Goal: Task Accomplishment & Management: Manage account settings

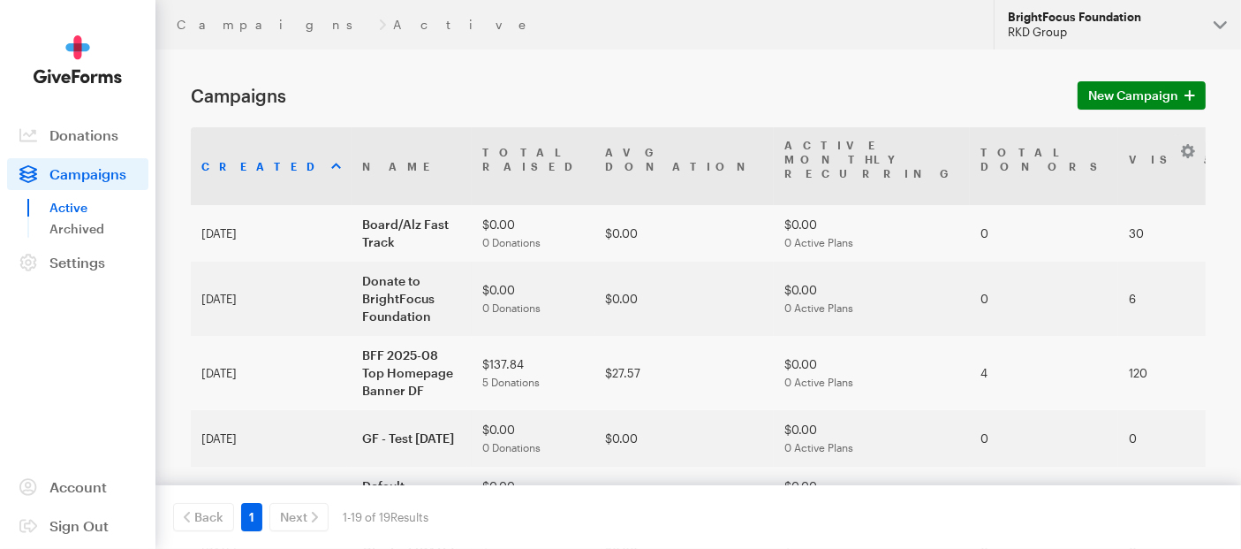
click at [1217, 22] on button "BrightFocus Foundation RKD Group" at bounding box center [1117, 24] width 247 height 49
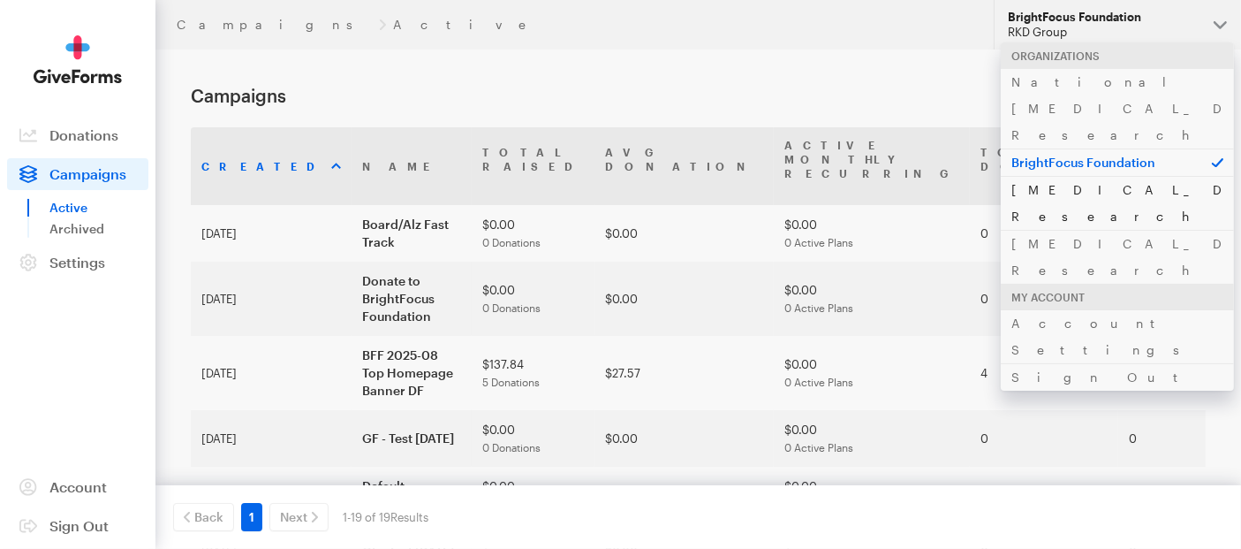
click at [1064, 176] on link "[MEDICAL_DATA] Research" at bounding box center [1117, 203] width 233 height 54
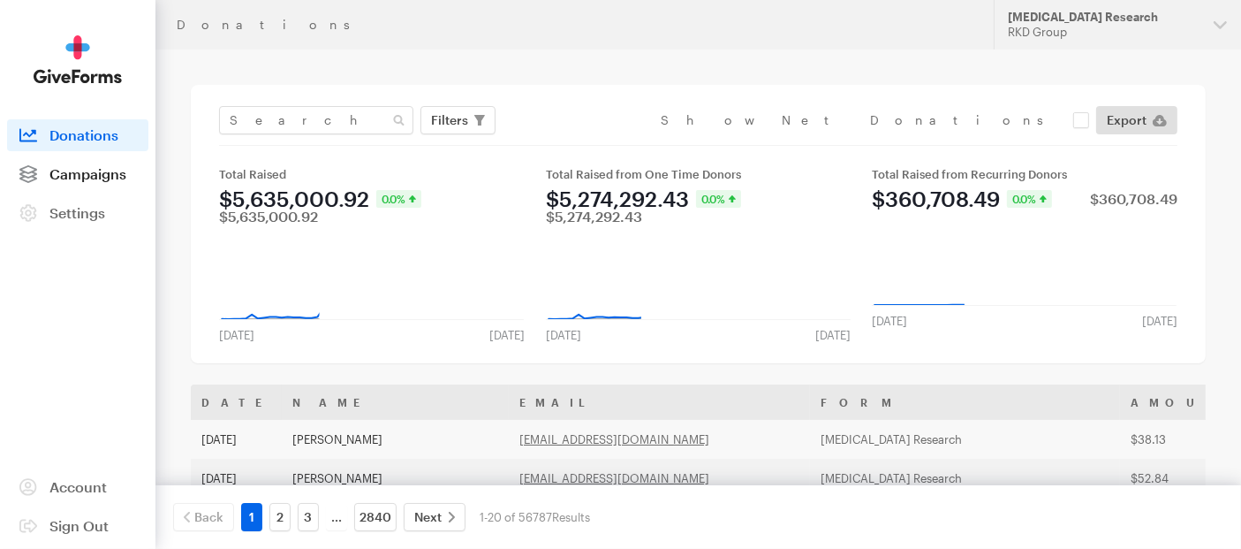
click at [57, 172] on span "Campaigns" at bounding box center [87, 173] width 77 height 17
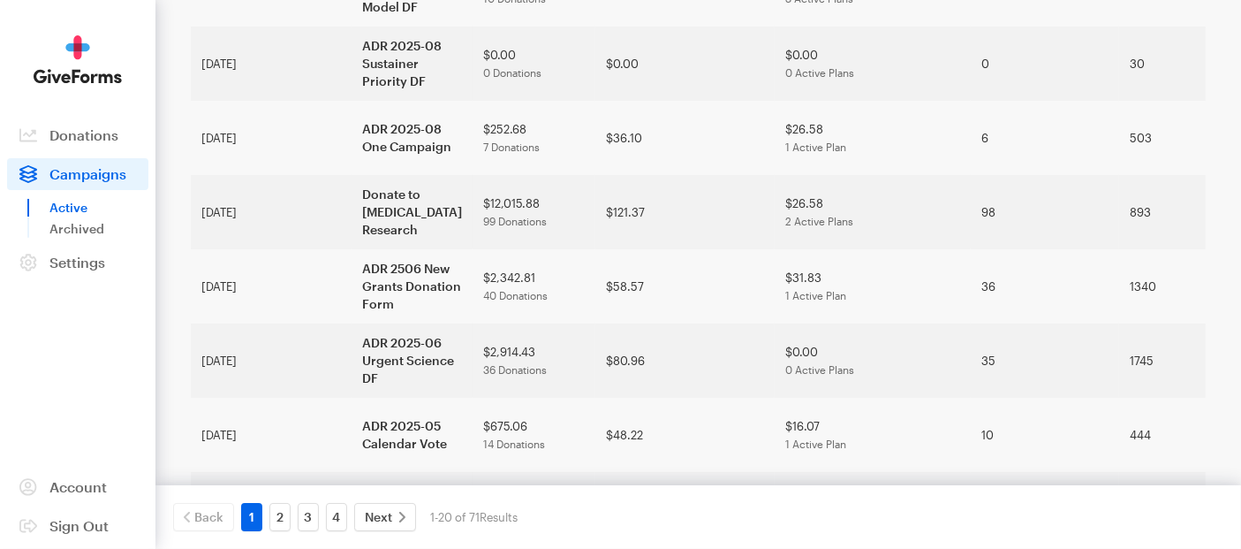
scroll to position [588, 0]
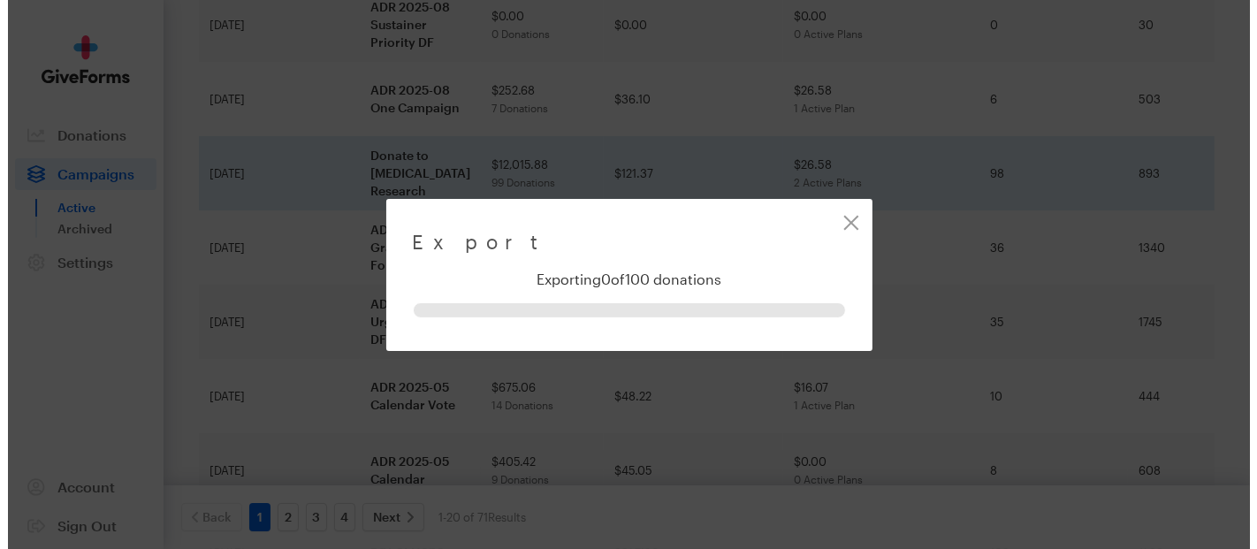
scroll to position [510, 0]
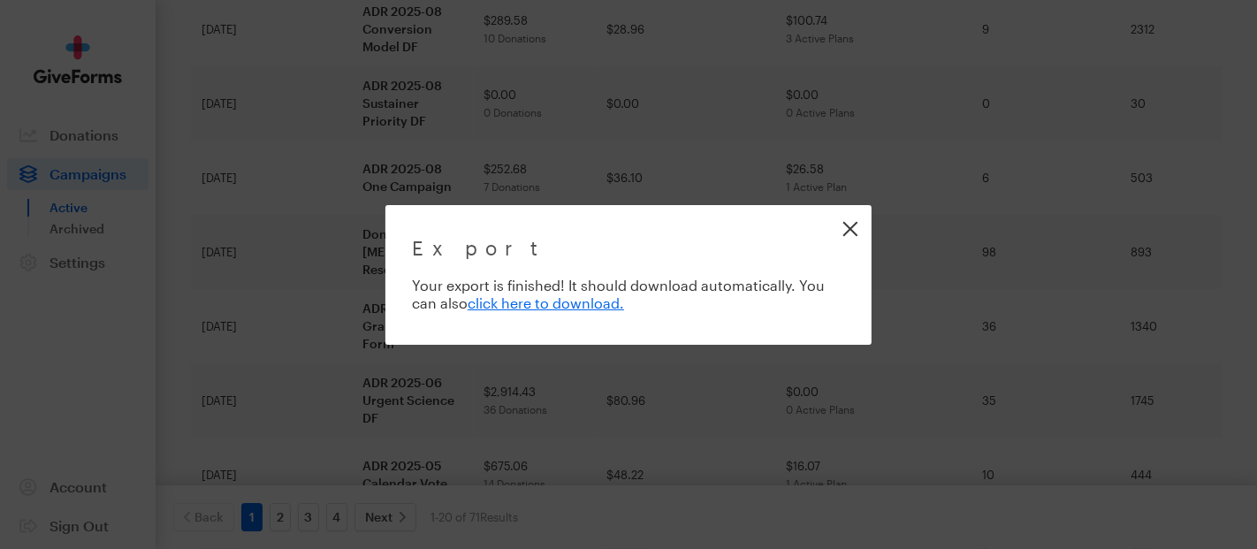
click at [855, 236] on link "Close" at bounding box center [850, 229] width 40 height 40
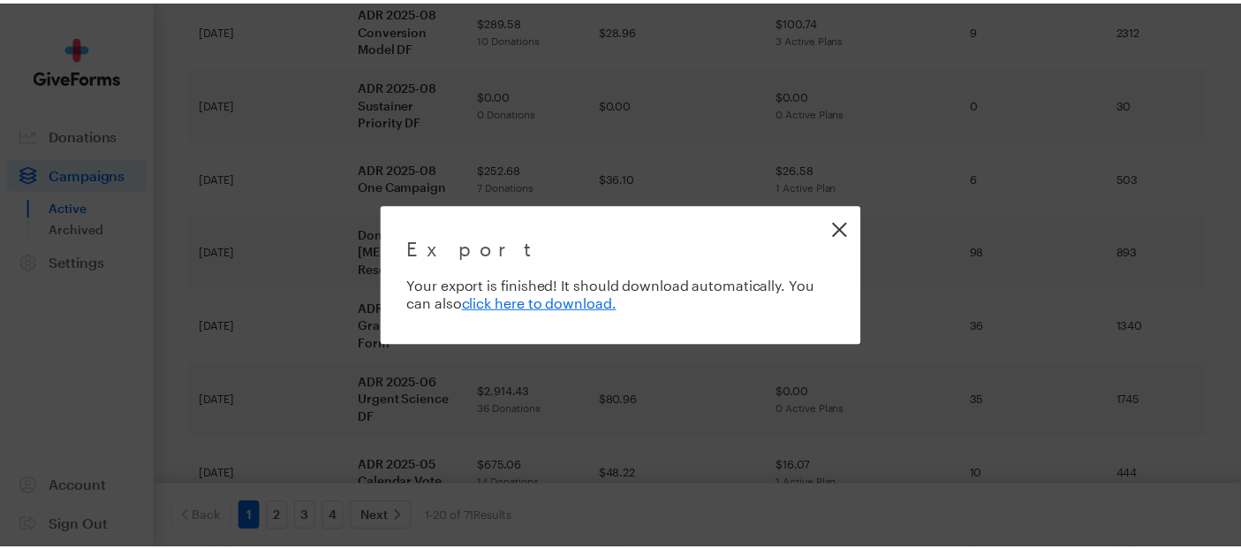
scroll to position [588, 0]
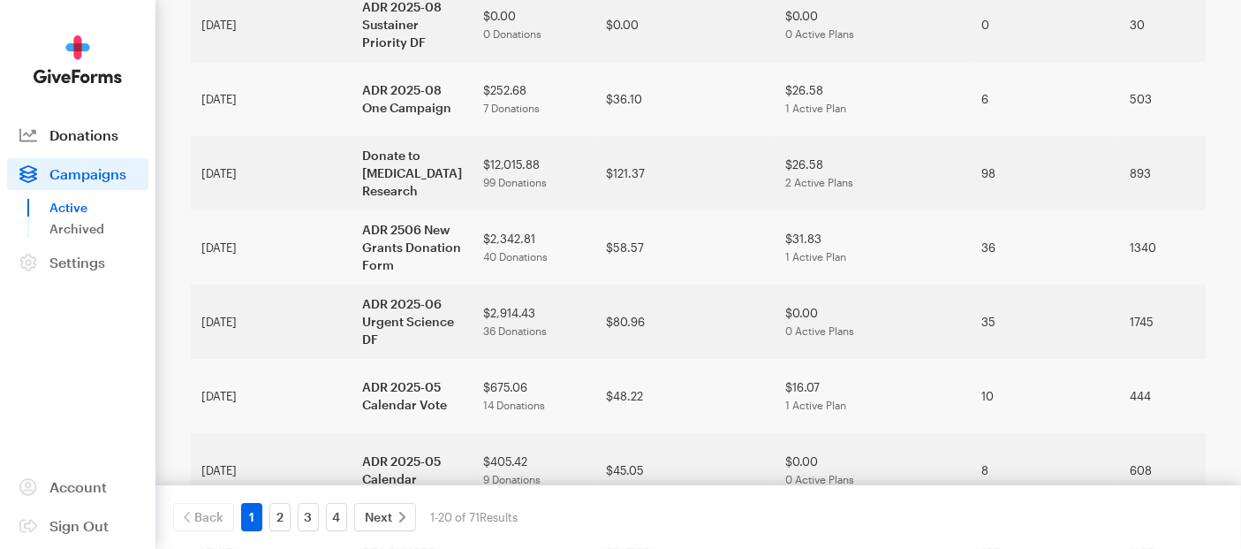
click at [71, 129] on span "Donations" at bounding box center [83, 134] width 69 height 17
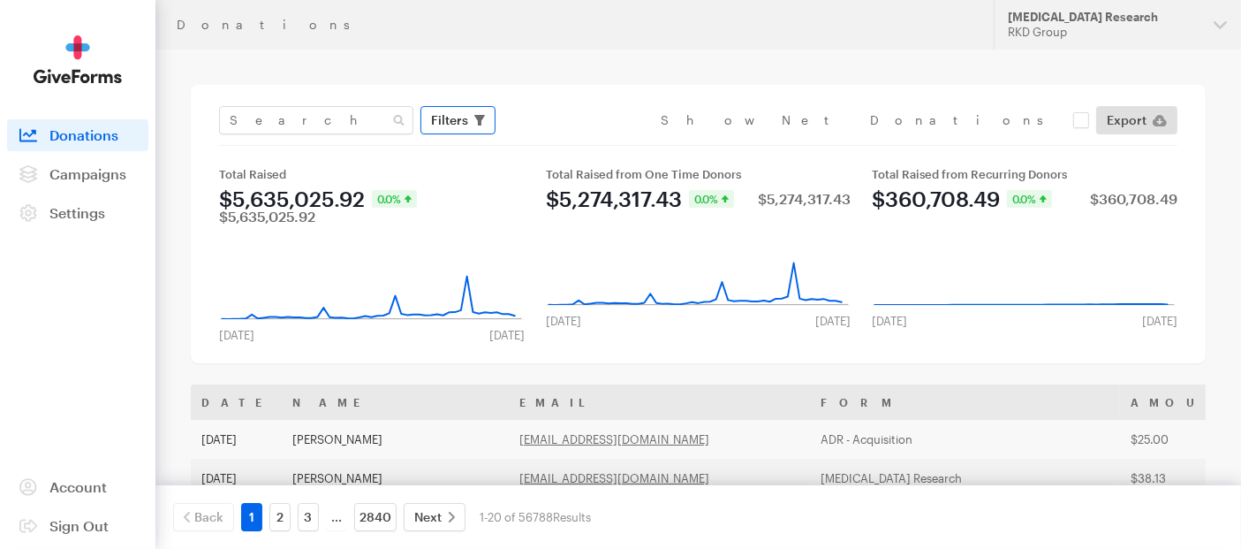
click at [472, 124] on button "Filters" at bounding box center [458, 120] width 75 height 28
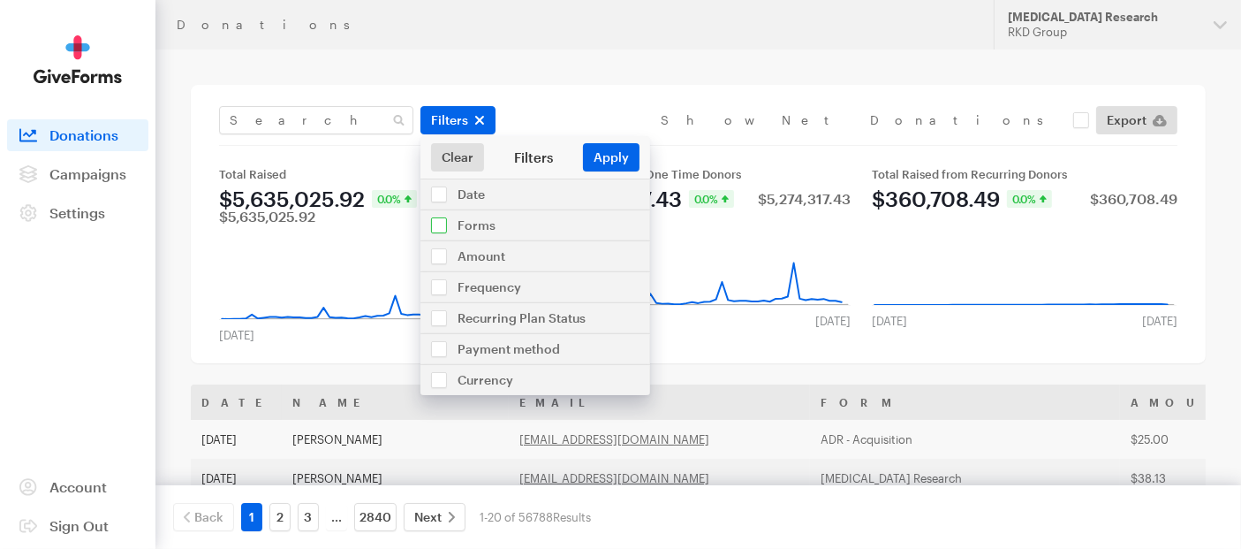
click at [447, 216] on input "checkbox" at bounding box center [536, 225] width 230 height 30
checkbox input "true"
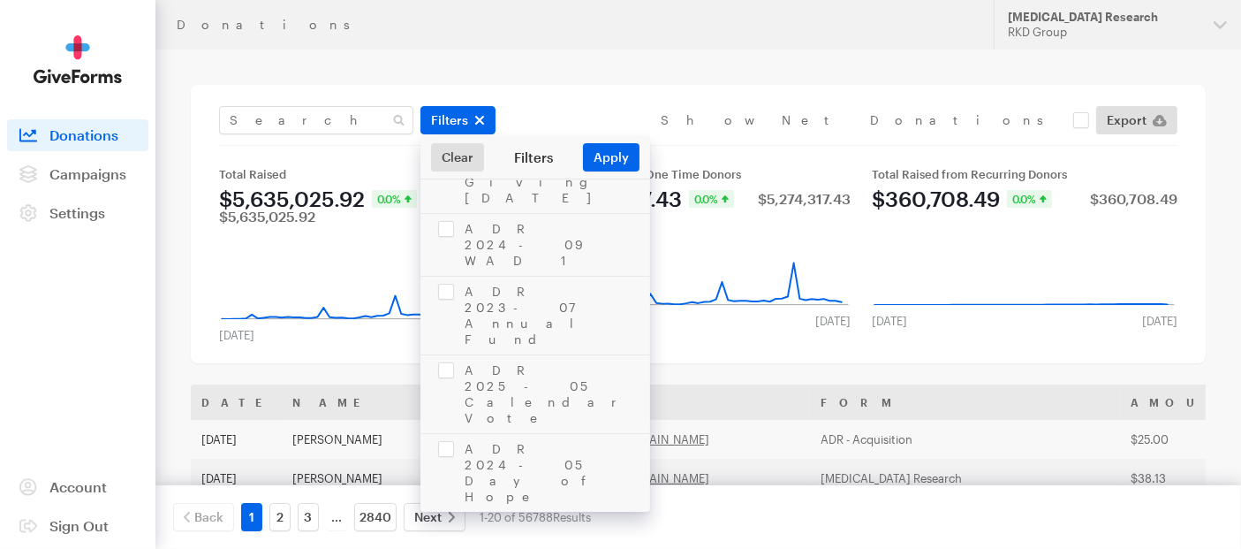
scroll to position [3872, 0]
checkbox input "true"
click at [618, 152] on button "Apply" at bounding box center [611, 157] width 57 height 28
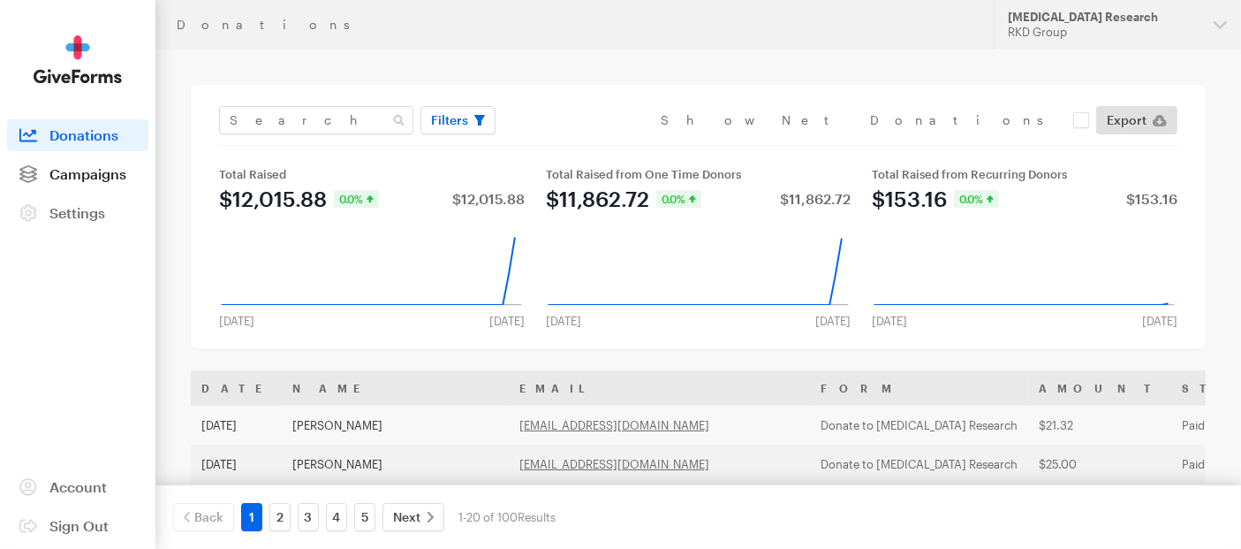
click at [75, 172] on span "Campaigns" at bounding box center [87, 173] width 77 height 17
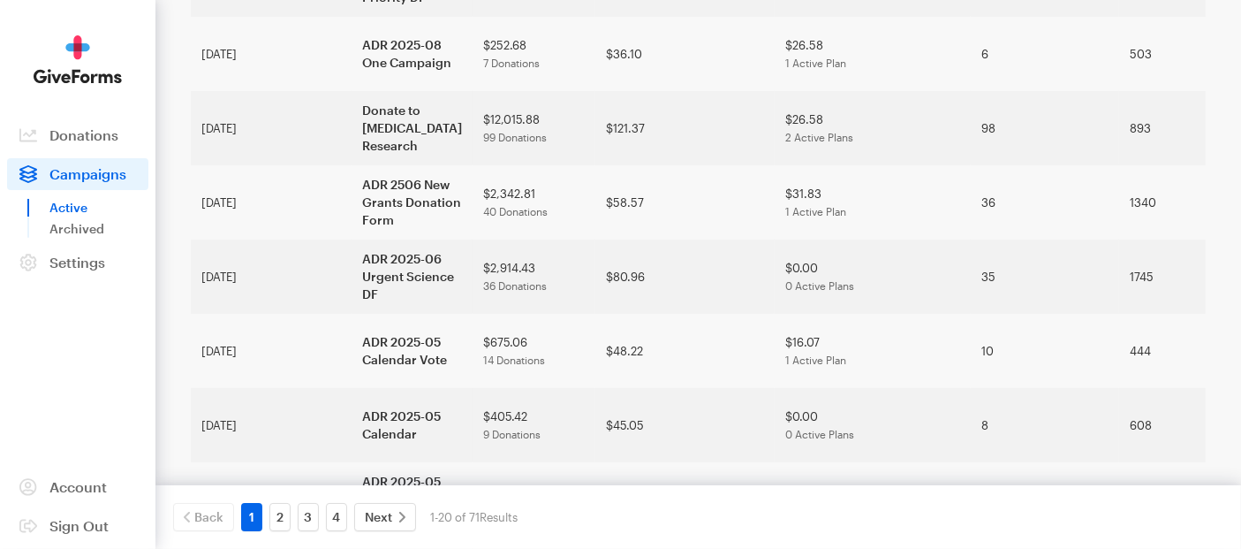
scroll to position [687, 0]
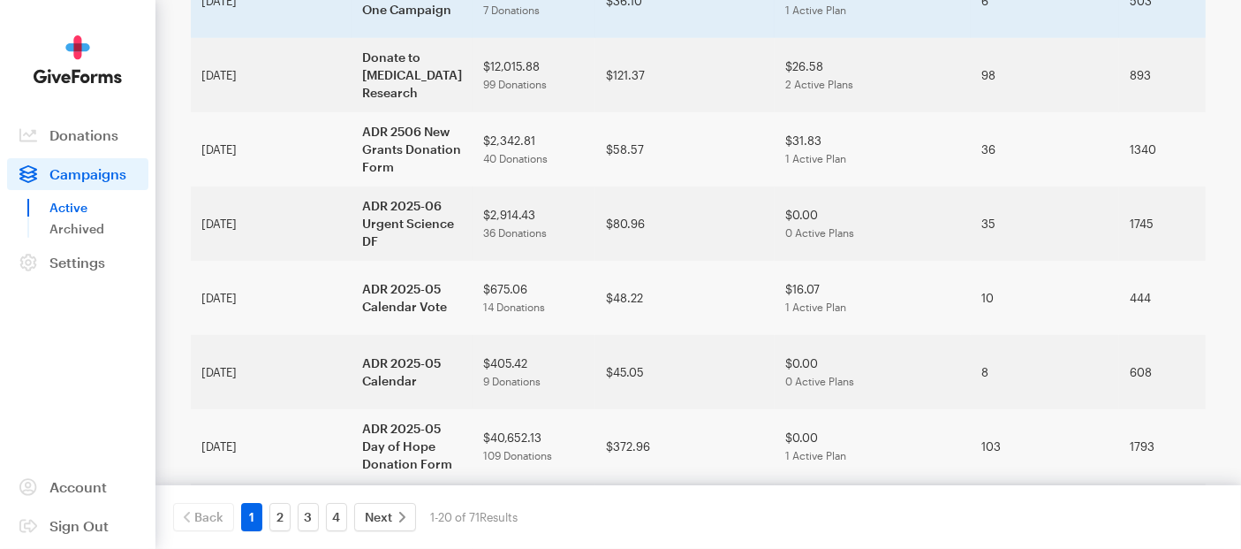
click at [237, 38] on td "[DATE]" at bounding box center [271, 1] width 161 height 74
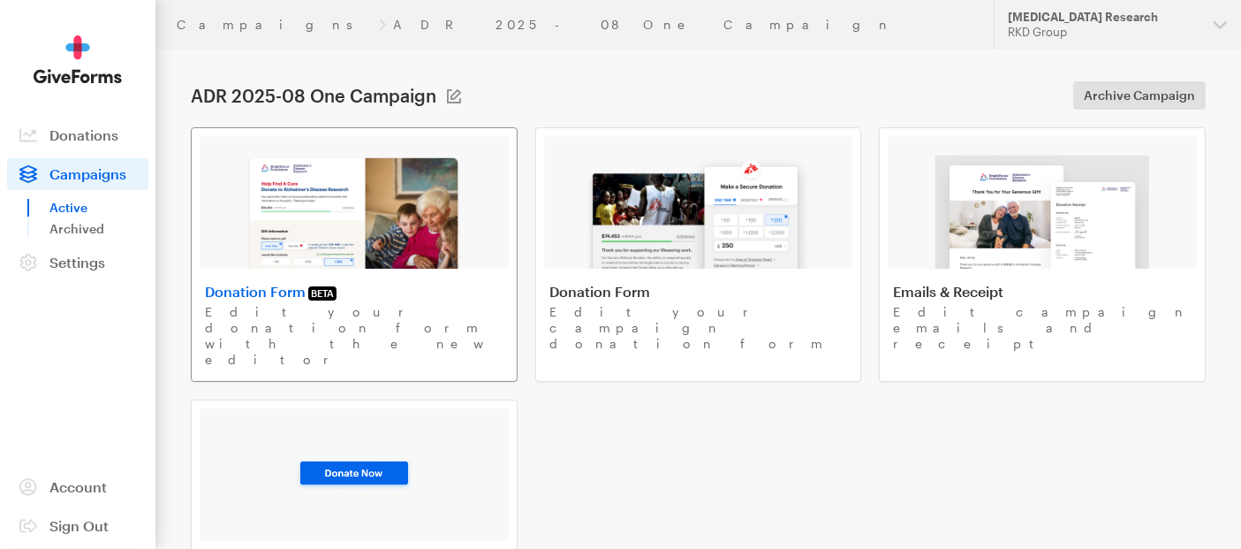
click at [391, 206] on img at bounding box center [354, 212] width 216 height 113
